Goal: Navigation & Orientation: Find specific page/section

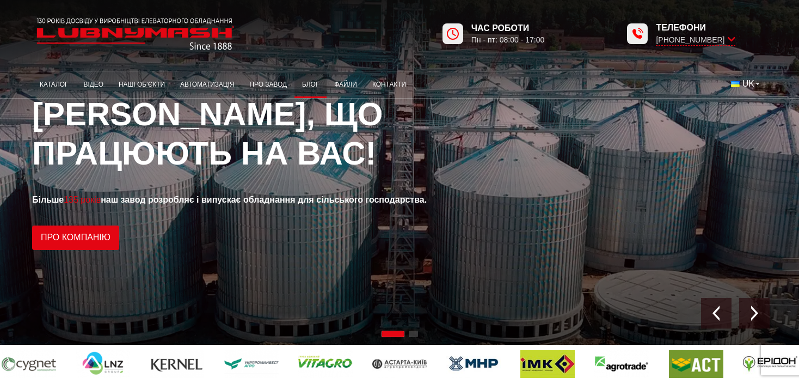
click at [310, 83] on link "Блог" at bounding box center [311, 84] width 32 height 21
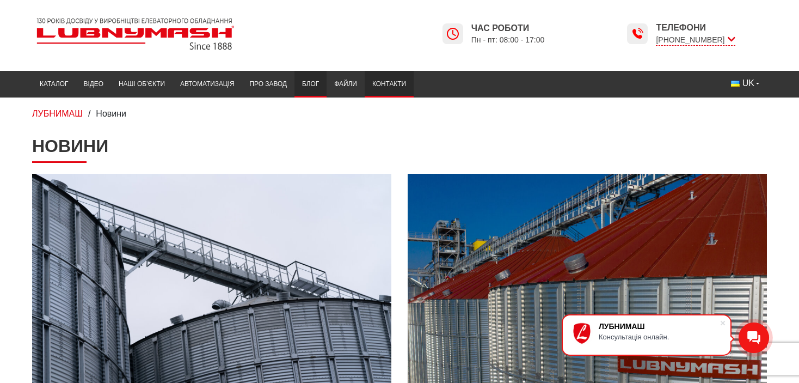
click at [389, 81] on link "Контакти" at bounding box center [389, 84] width 49 height 21
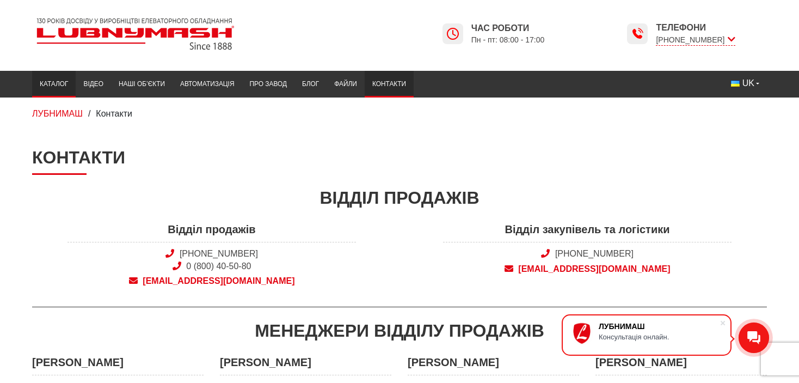
click at [57, 81] on link "Каталог" at bounding box center [54, 84] width 44 height 21
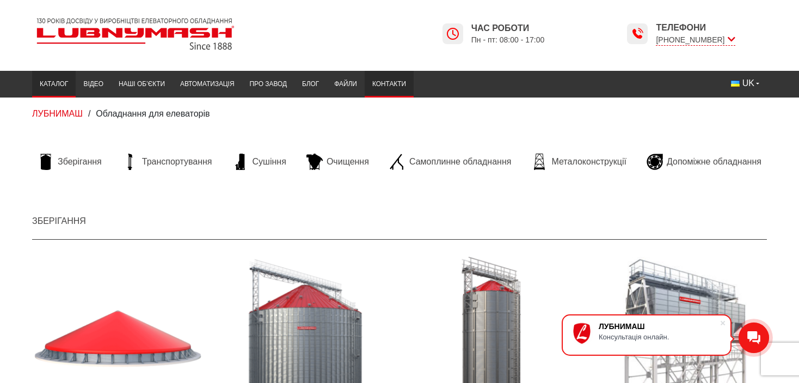
click at [389, 81] on link "Контакти" at bounding box center [389, 84] width 49 height 21
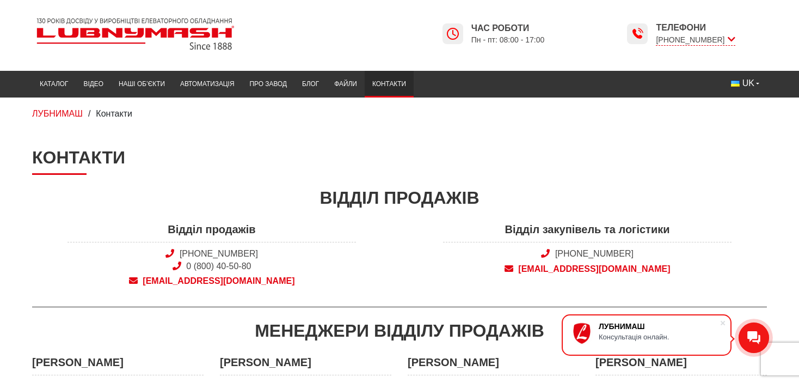
click at [398, 39] on div at bounding box center [212, 34] width 376 height 41
